Goal: Check status: Check status

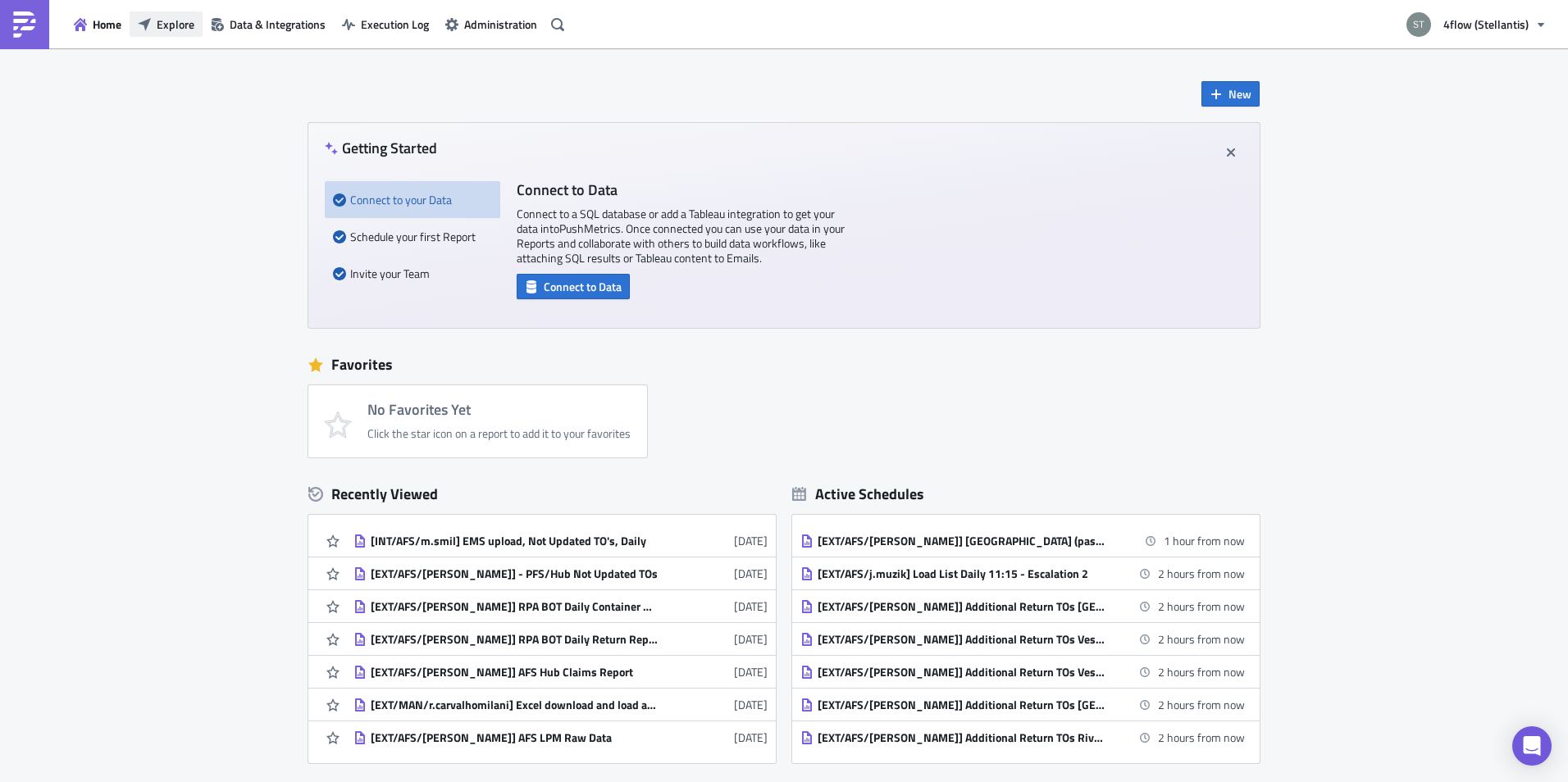
click at [162, 14] on button "Explore" at bounding box center [166, 24] width 73 height 25
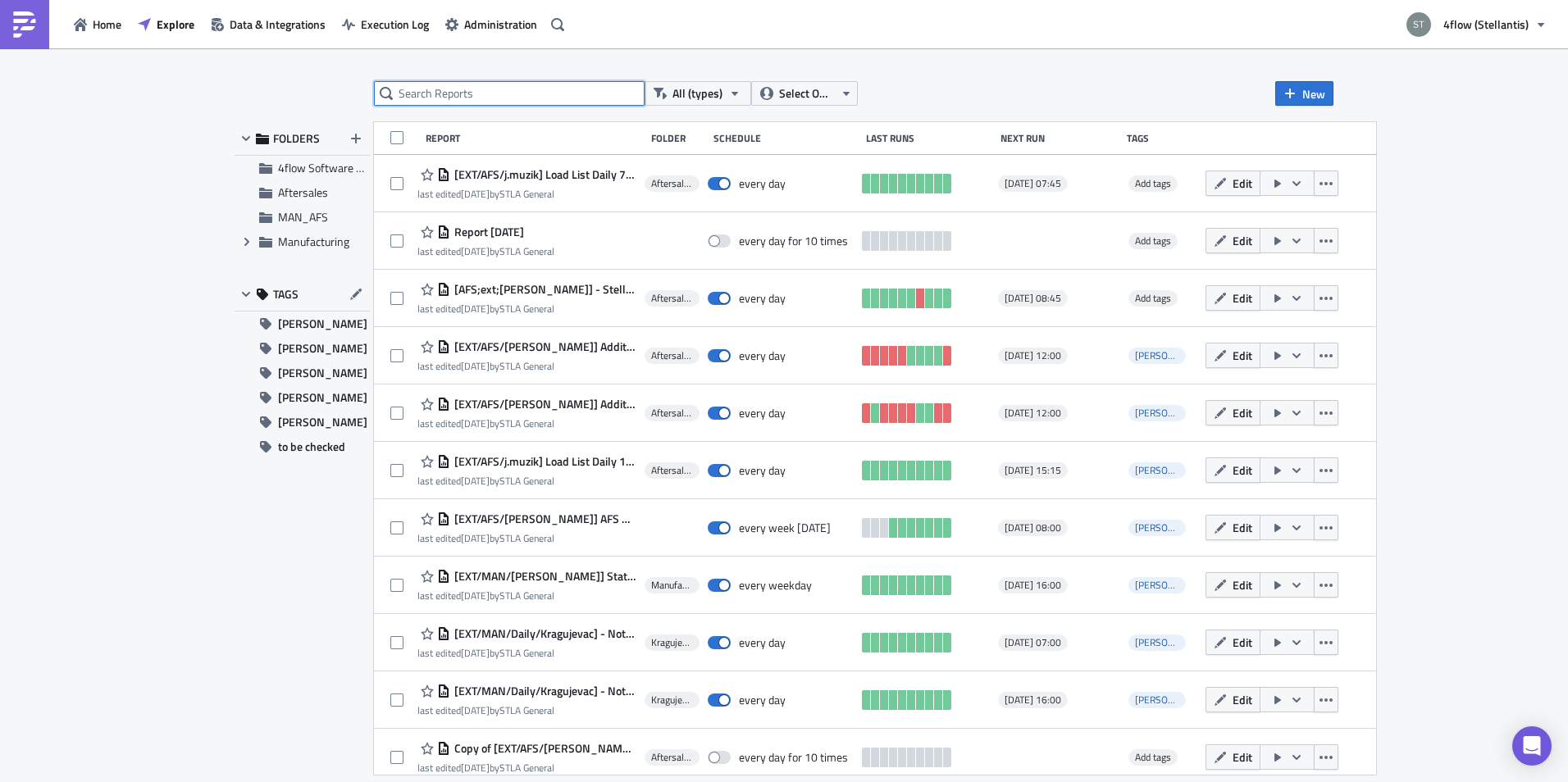
click at [447, 101] on input "text" at bounding box center [508, 93] width 271 height 24
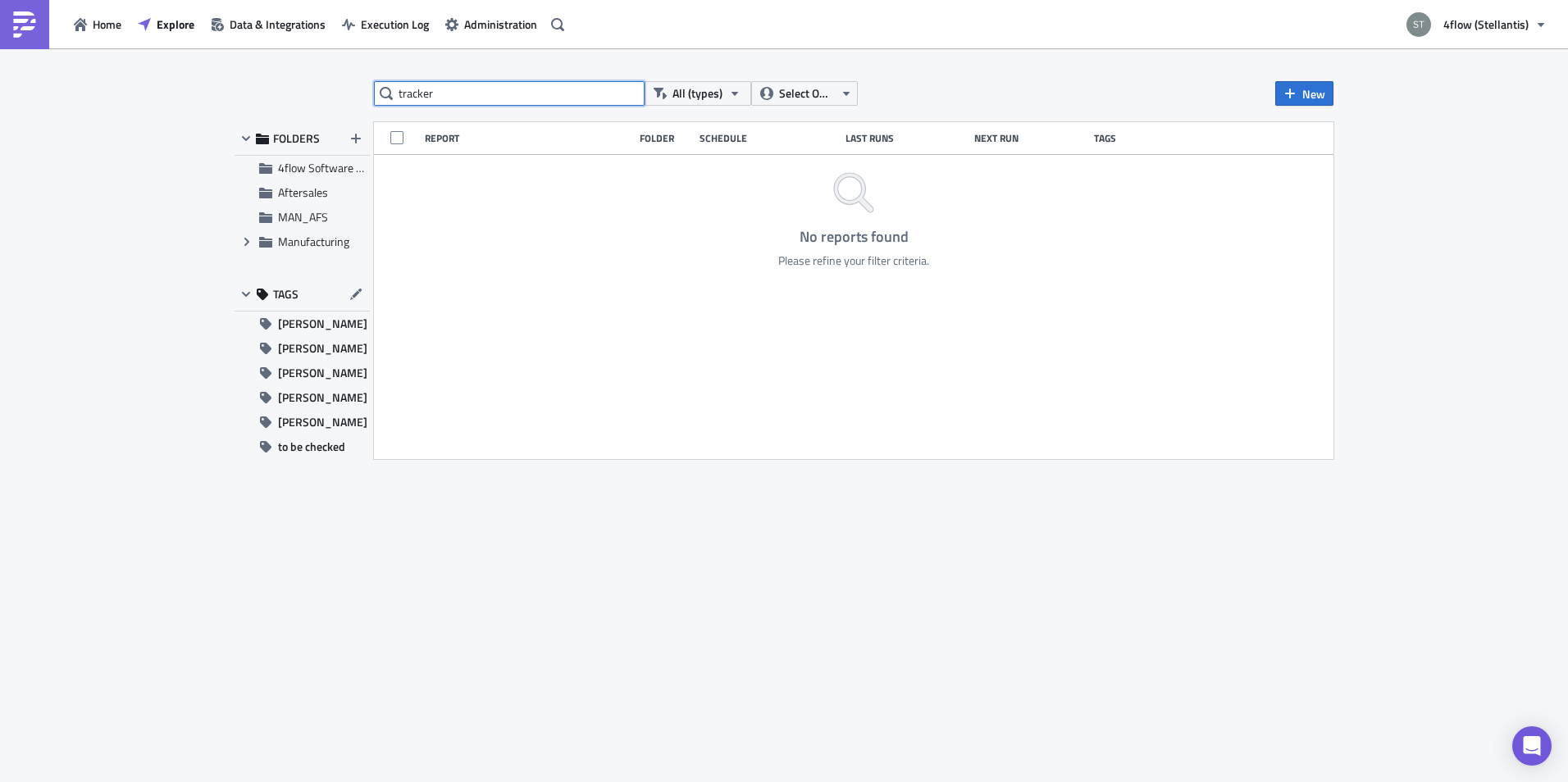
click at [524, 91] on input "tracker" at bounding box center [508, 93] width 271 height 24
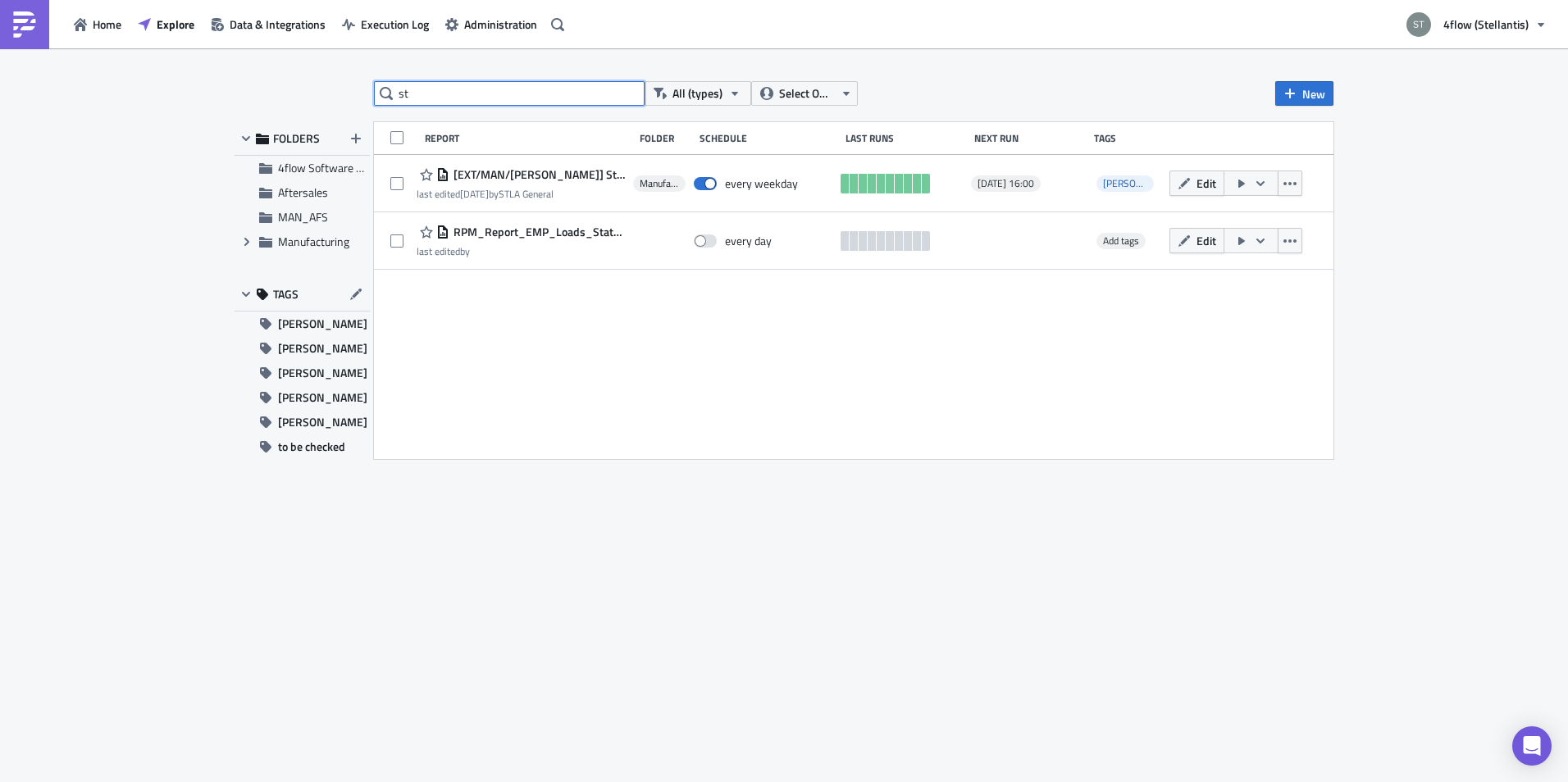
type input "s"
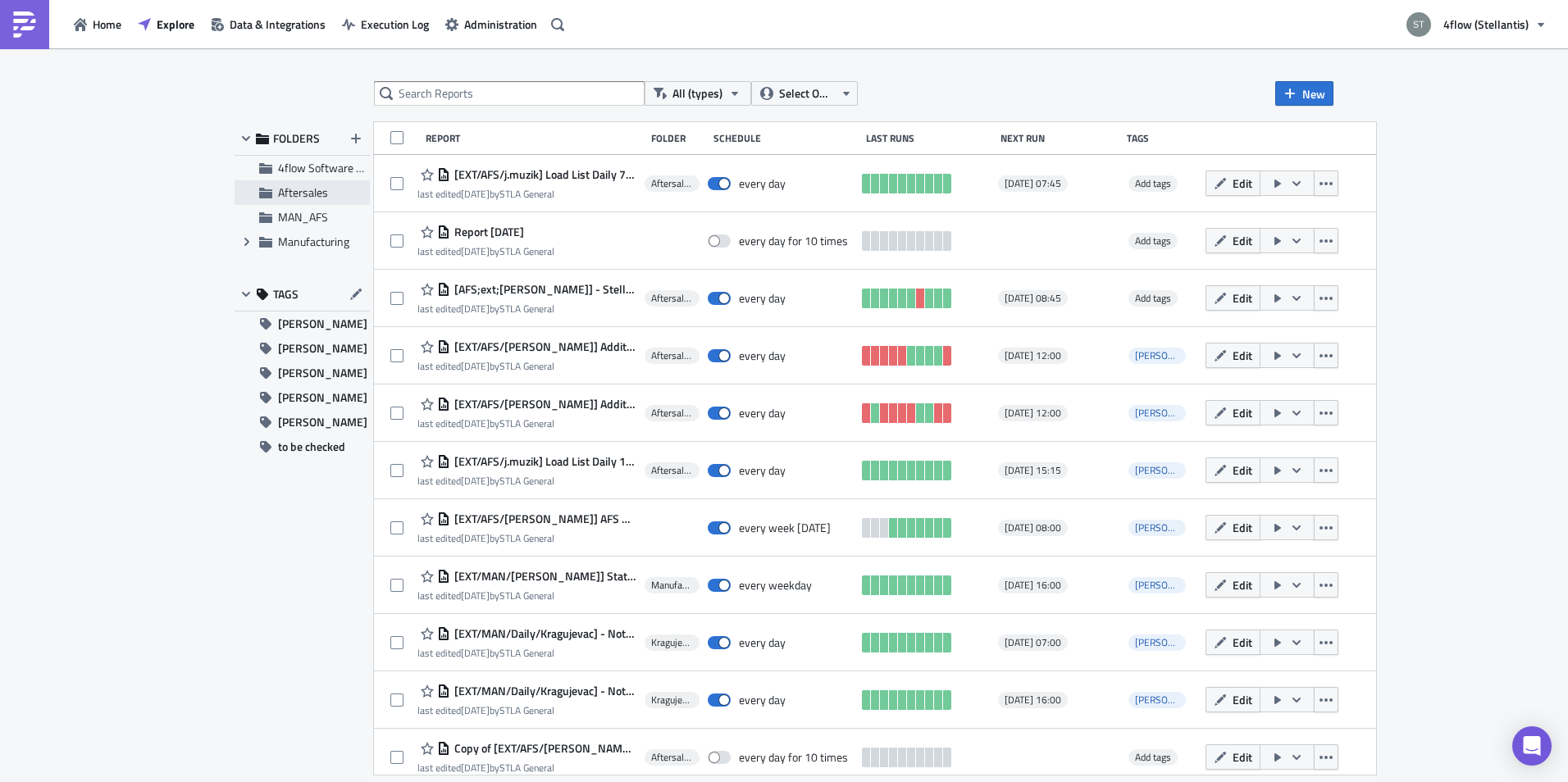
click at [300, 199] on span "Aftersales" at bounding box center [304, 192] width 50 height 17
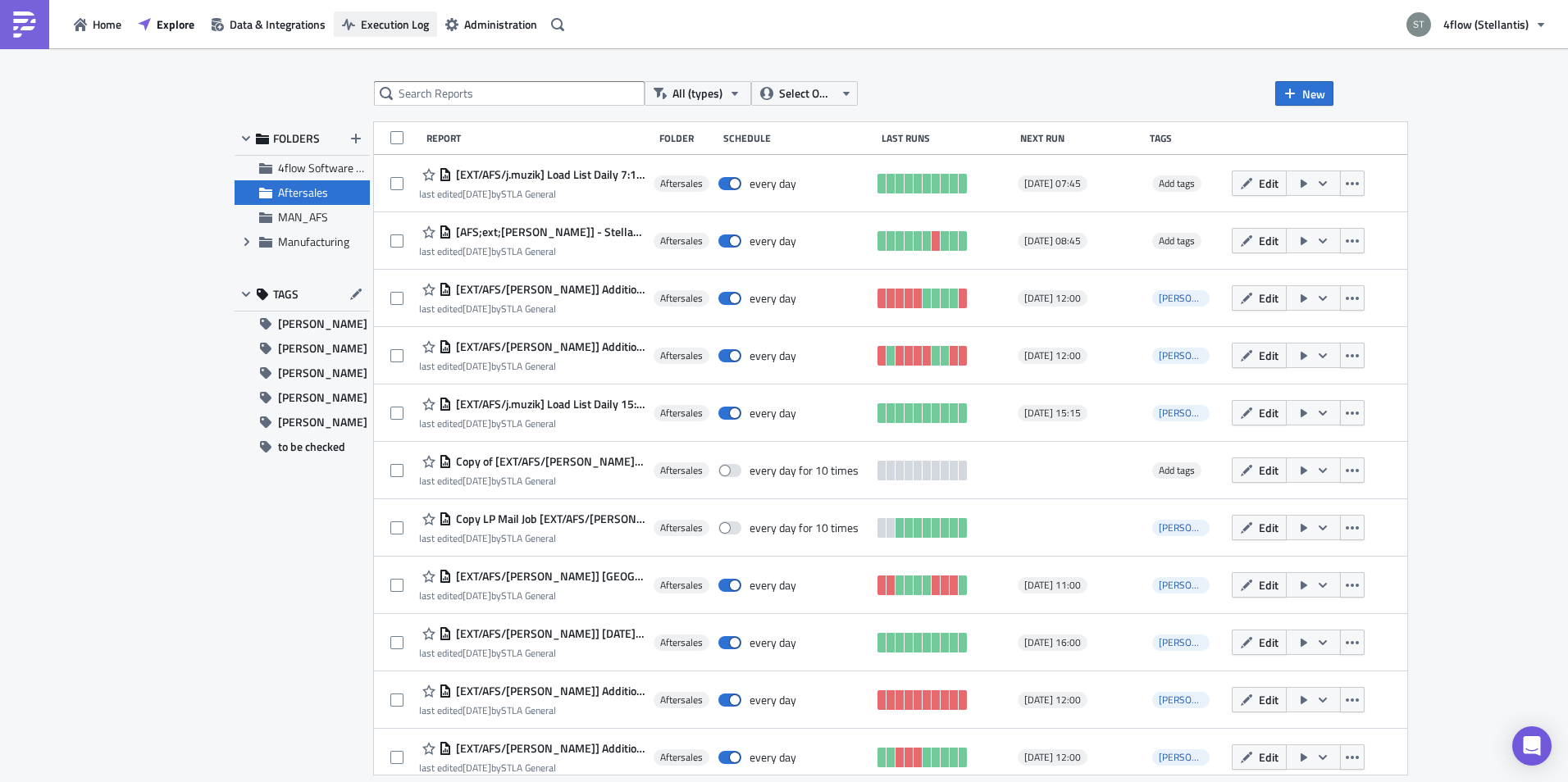
click at [406, 28] on span "Execution Log" at bounding box center [395, 24] width 68 height 17
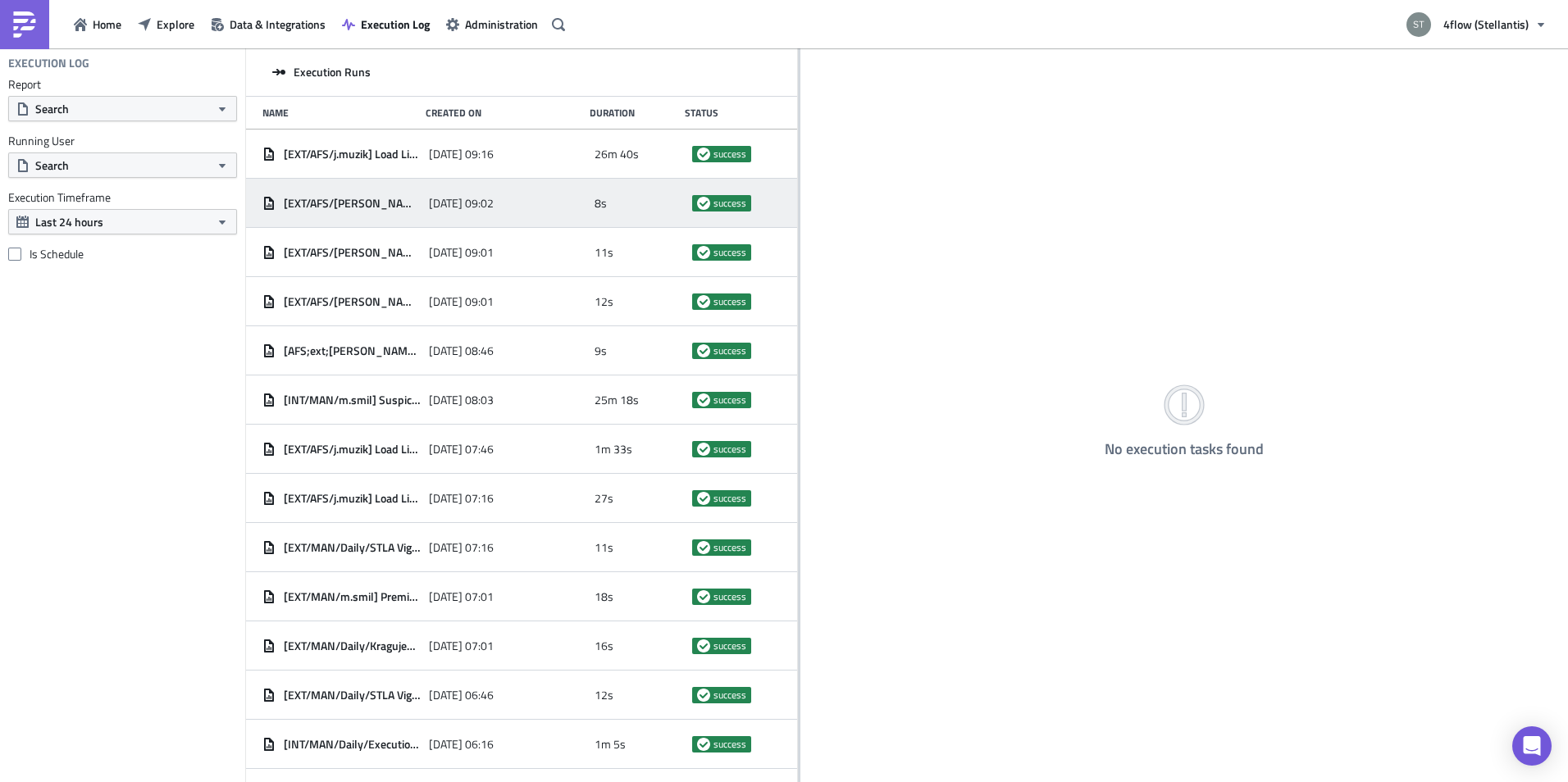
drag, startPoint x: 511, startPoint y: 180, endPoint x: 756, endPoint y: 191, distance: 245.2
click at [798, 202] on div at bounding box center [799, 416] width 3 height 736
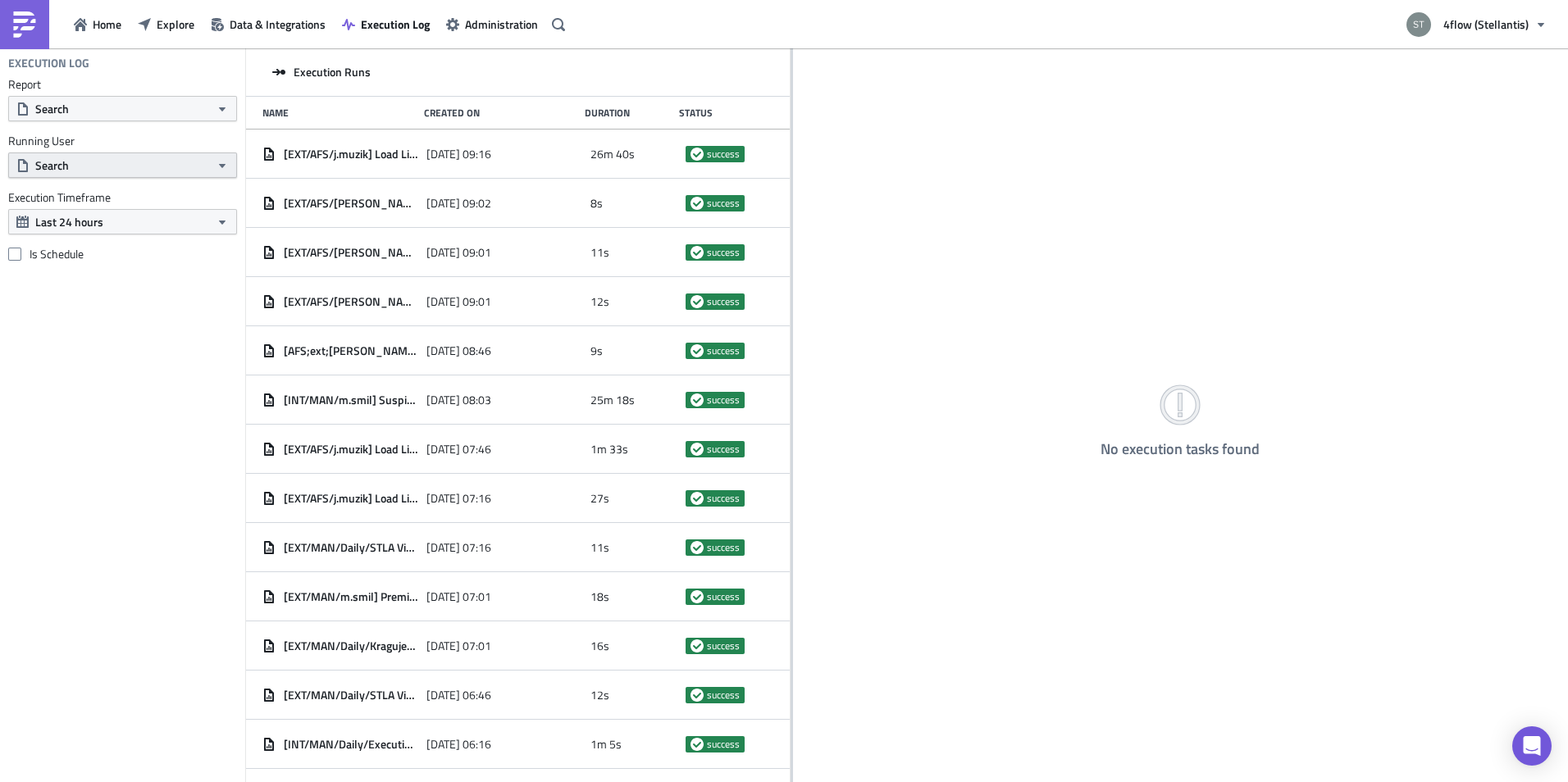
click at [107, 167] on button "Search" at bounding box center [122, 165] width 229 height 25
click at [98, 22] on span "Home" at bounding box center [108, 24] width 29 height 17
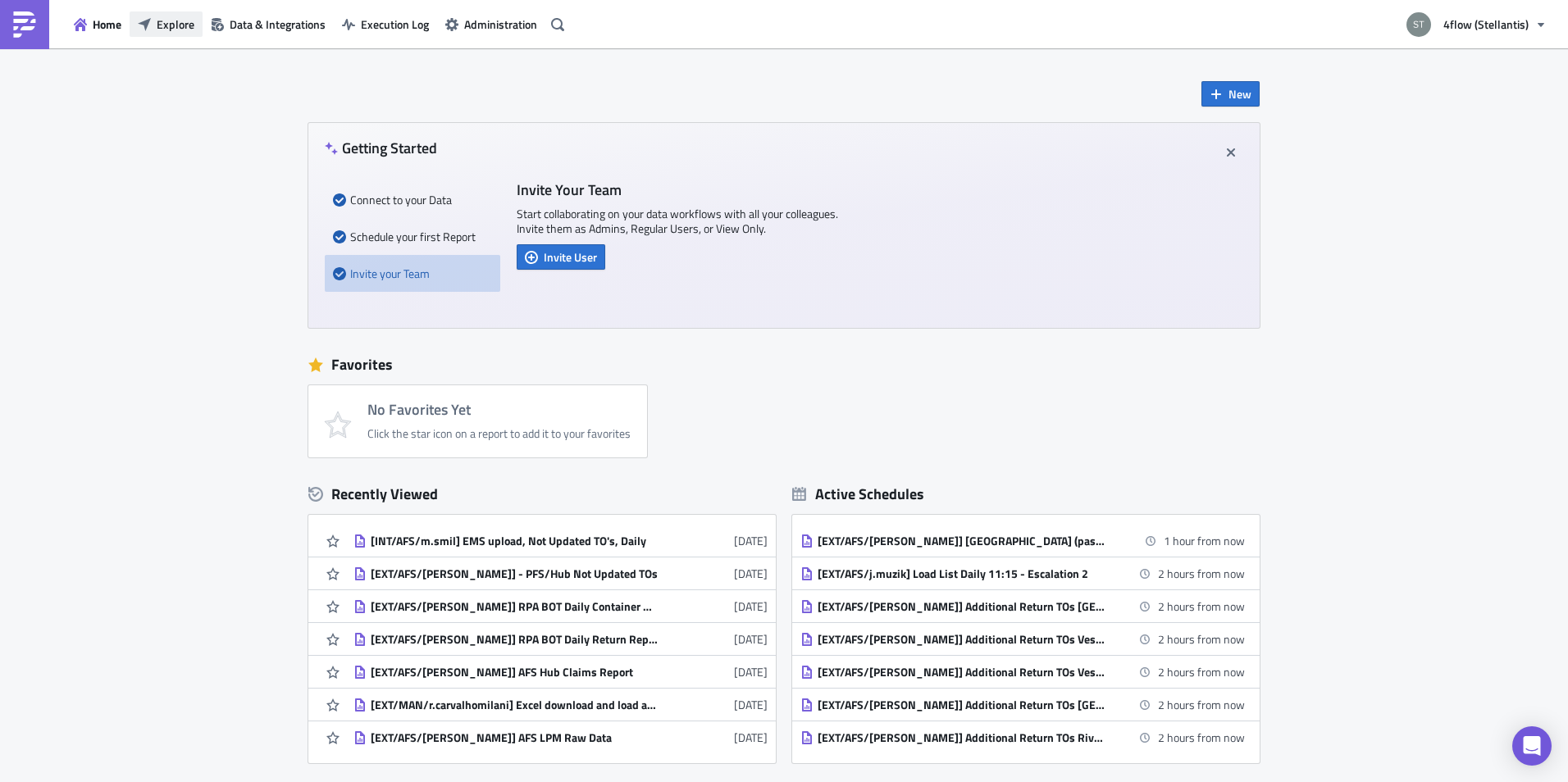
click at [192, 21] on span "Explore" at bounding box center [175, 24] width 38 height 17
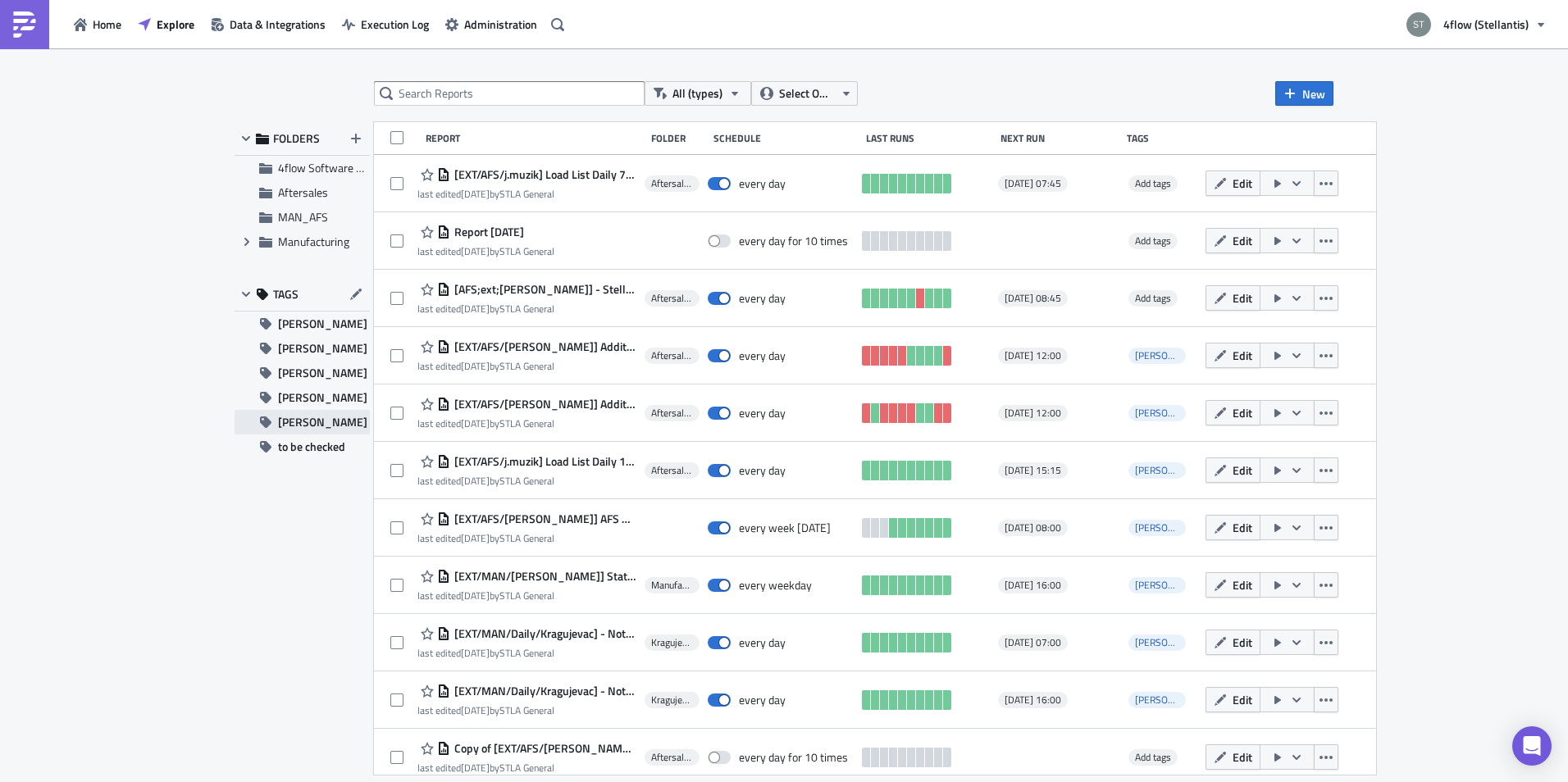
click at [295, 425] on span "[PERSON_NAME]" at bounding box center [323, 422] width 89 height 24
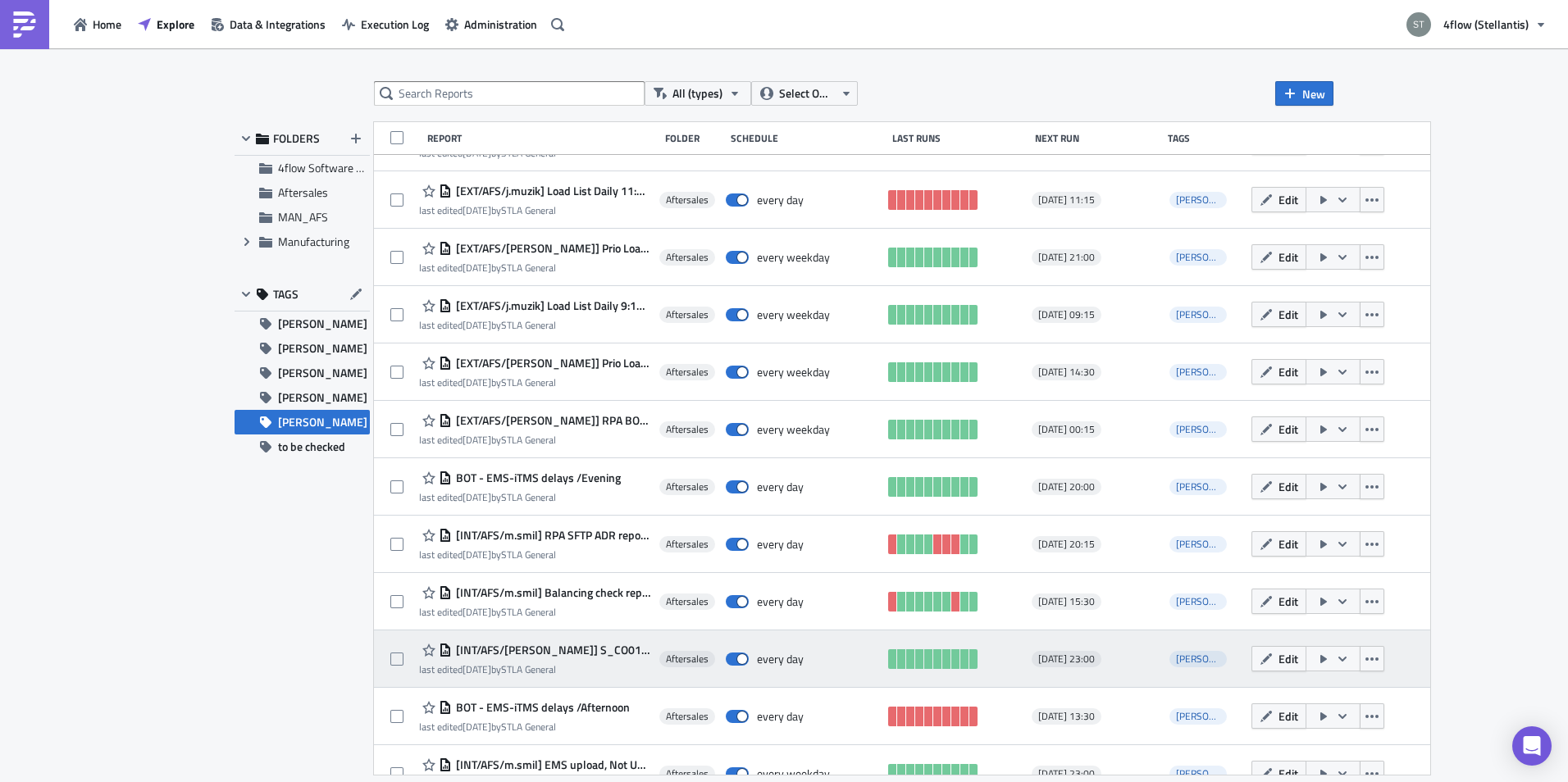
scroll to position [701, 0]
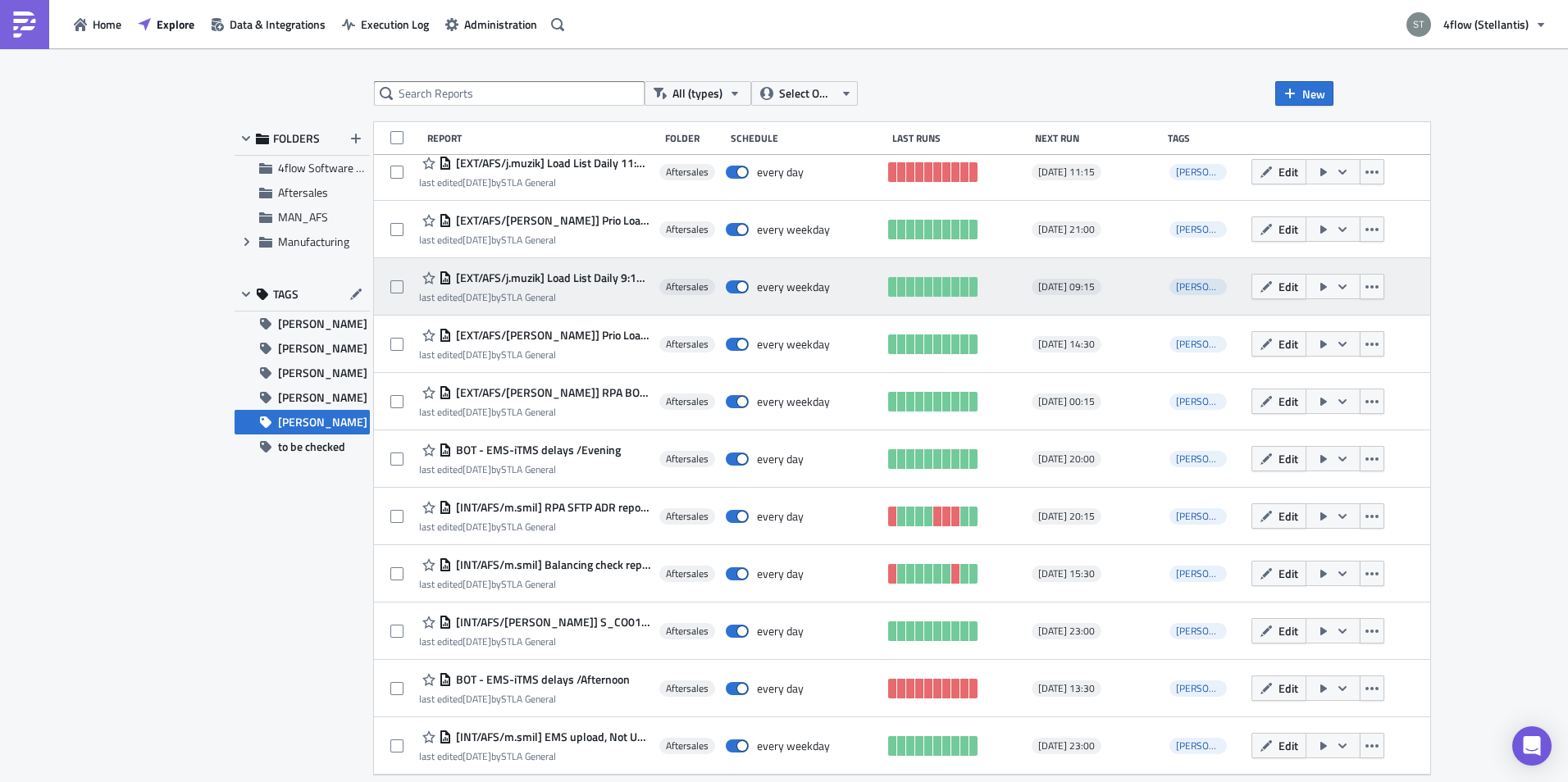
click at [561, 277] on span "[EXT/AFS/j.muzik] Load List Daily 9:15 - Escalation 1" at bounding box center [551, 277] width 199 height 15
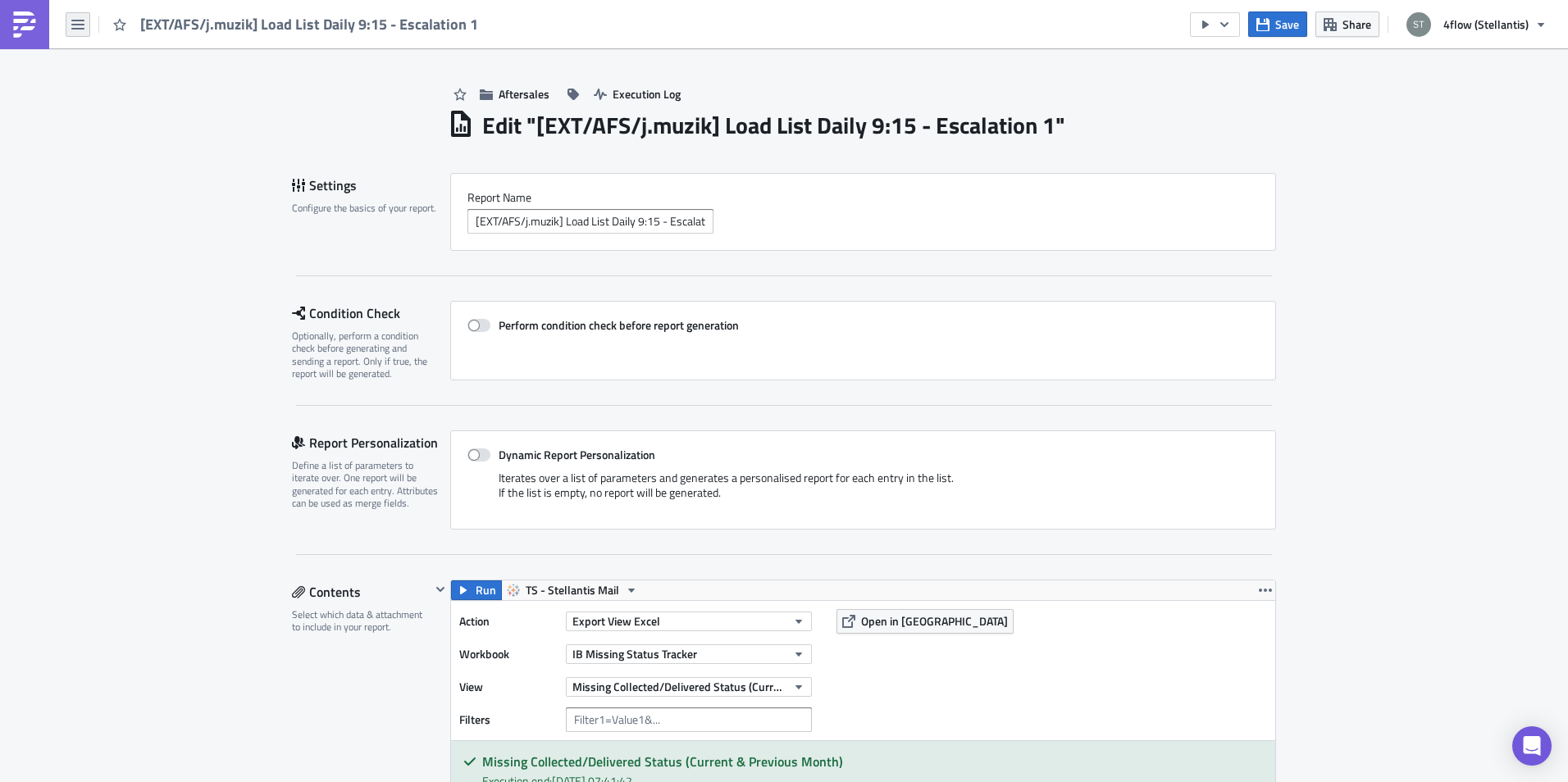
click at [78, 29] on icon "button" at bounding box center [79, 24] width 14 height 10
click at [130, 73] on div "Search" at bounding box center [148, 65] width 109 height 16
click at [154, 91] on body "[EXT/AFS/j.muzik] Load List Daily 9:15 - Escalation 1 Save Share 4flow (Stellan…" at bounding box center [784, 392] width 1568 height 785
click at [70, 26] on button "button" at bounding box center [78, 24] width 24 height 24
click at [136, 89] on div "Home" at bounding box center [148, 90] width 109 height 16
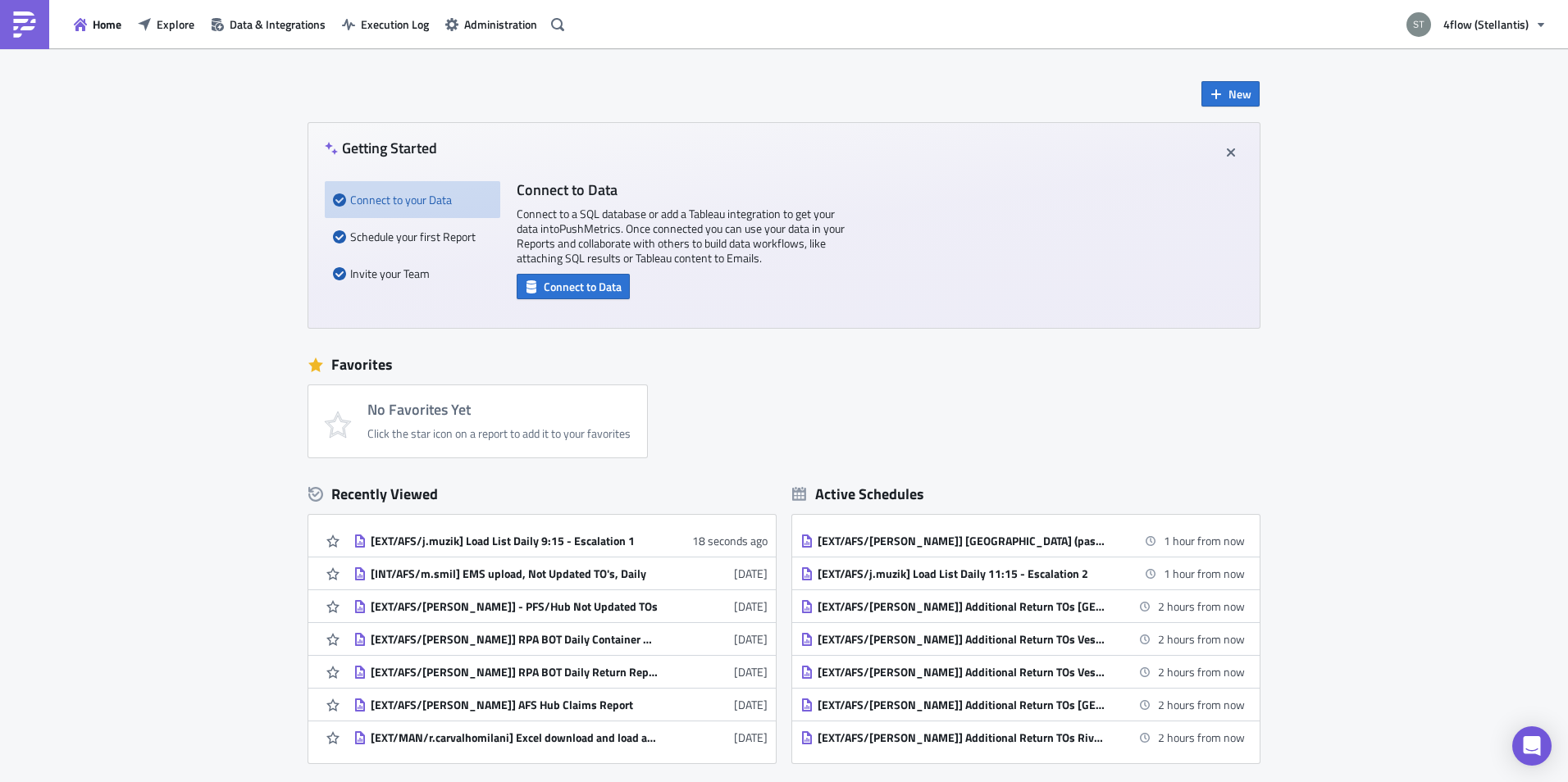
click at [387, 31] on span "Execution Log" at bounding box center [395, 24] width 68 height 17
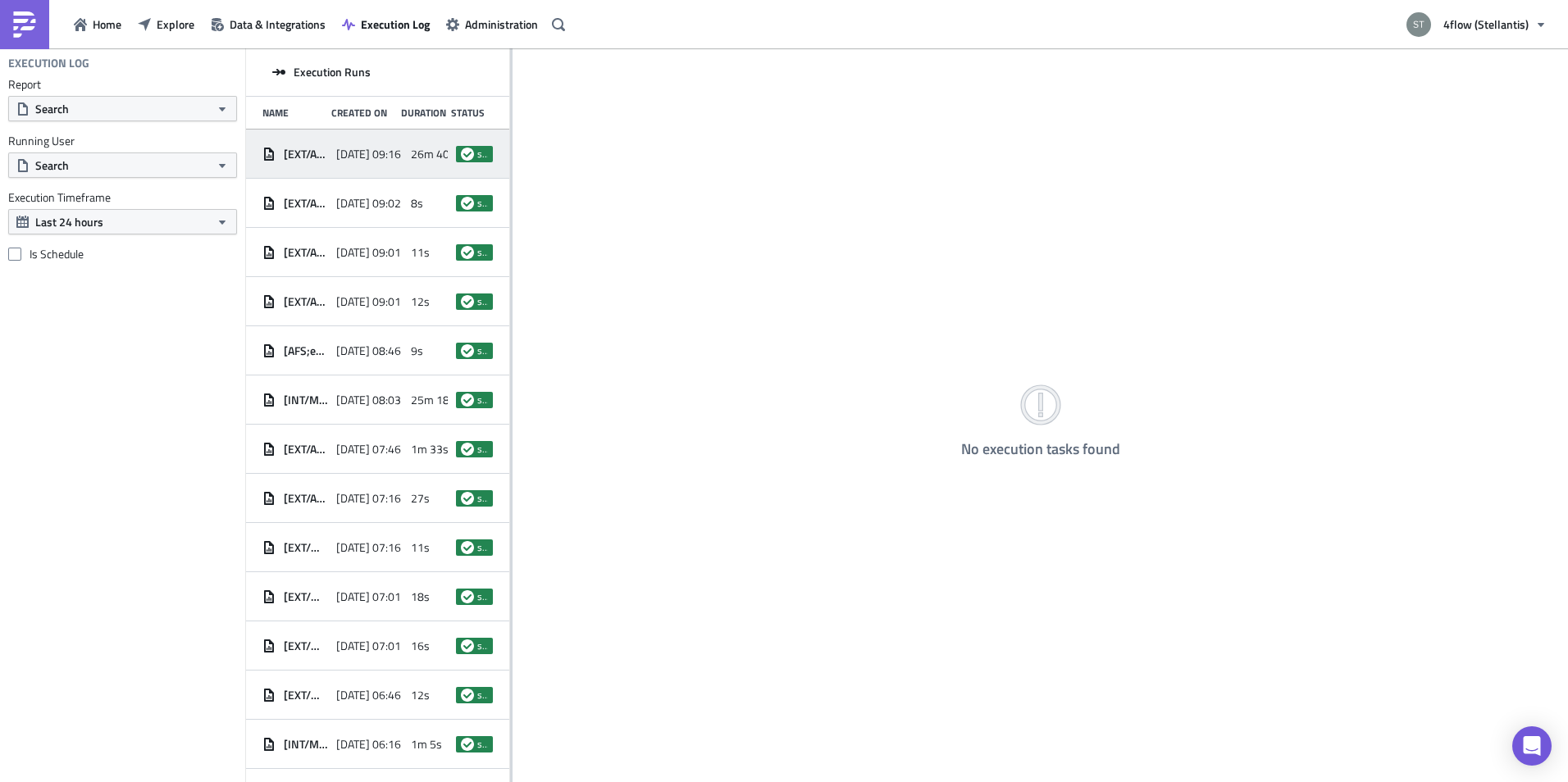
click at [379, 158] on span "[DATE] 09:16" at bounding box center [369, 153] width 65 height 15
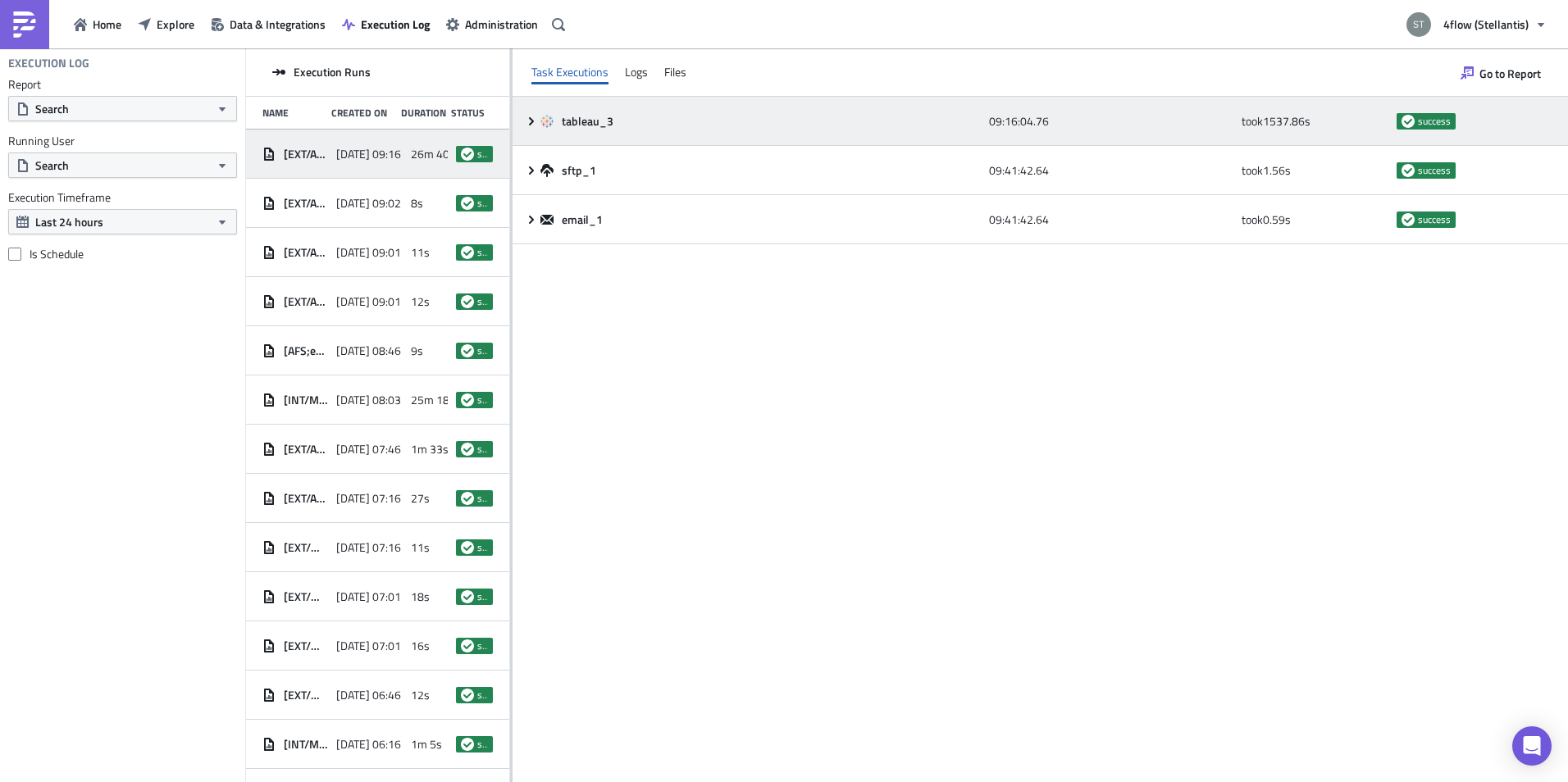
click at [521, 124] on div "tableau_3 09:16:04.76 took 1537.86 s success" at bounding box center [1040, 121] width 1056 height 49
